Goal: Submit feedback/report problem

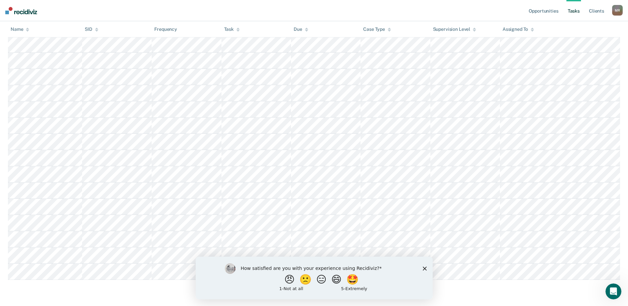
scroll to position [411, 0]
click at [286, 281] on button "😠" at bounding box center [290, 279] width 16 height 13
click at [249, 285] on input "Enter text..." at bounding box center [308, 283] width 136 height 13
type input "The contacts due are always wrong"
click at [383, 284] on icon "Submit your response" at bounding box center [381, 283] width 5 height 5
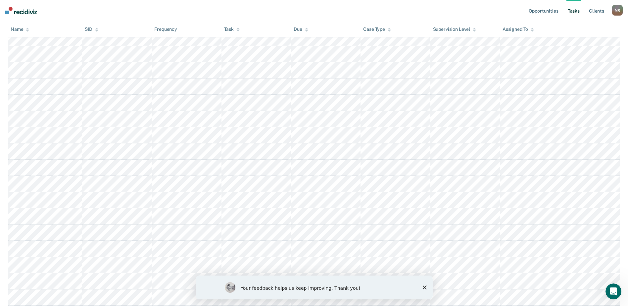
scroll to position [179, 0]
